Goal: Check status: Check status

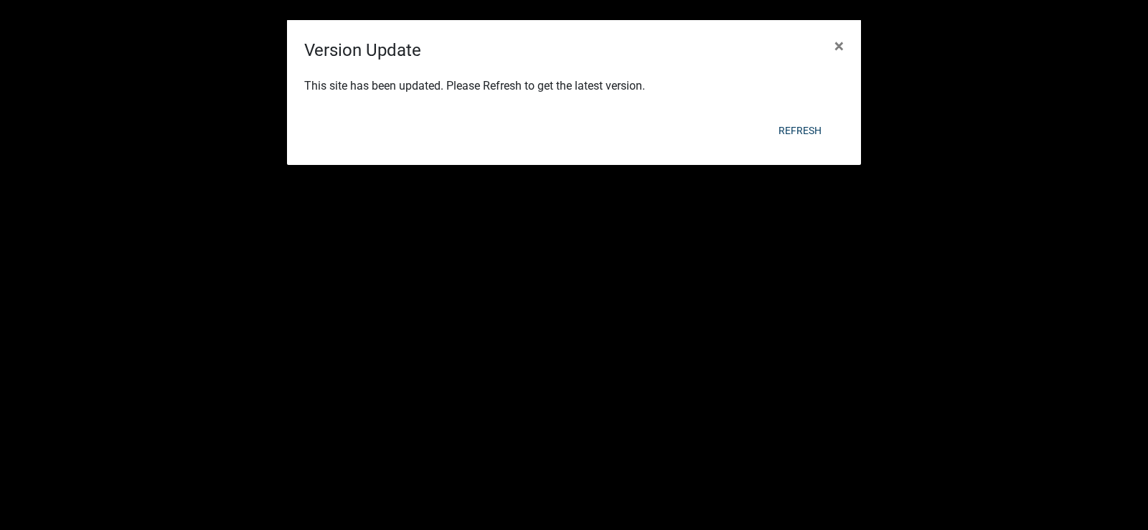
click at [807, 115] on div "Refresh" at bounding box center [668, 130] width 354 height 37
click at [803, 138] on button "Refresh" at bounding box center [800, 131] width 66 height 26
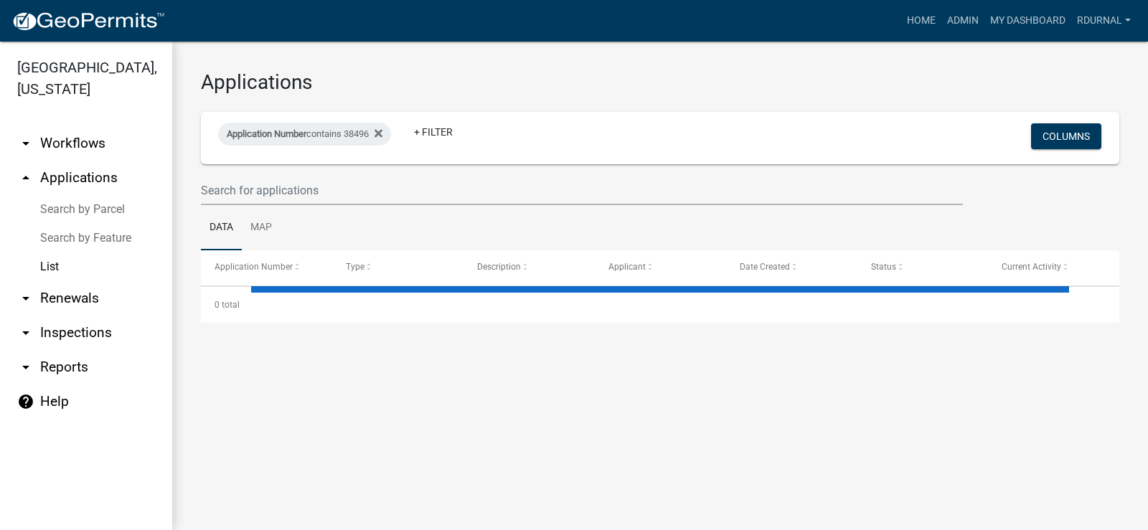
click at [841, 47] on div "Applications Application Number contains 38496 + Filter Columns Data Map Applic…" at bounding box center [660, 197] width 976 height 310
